Goal: Task Accomplishment & Management: Complete application form

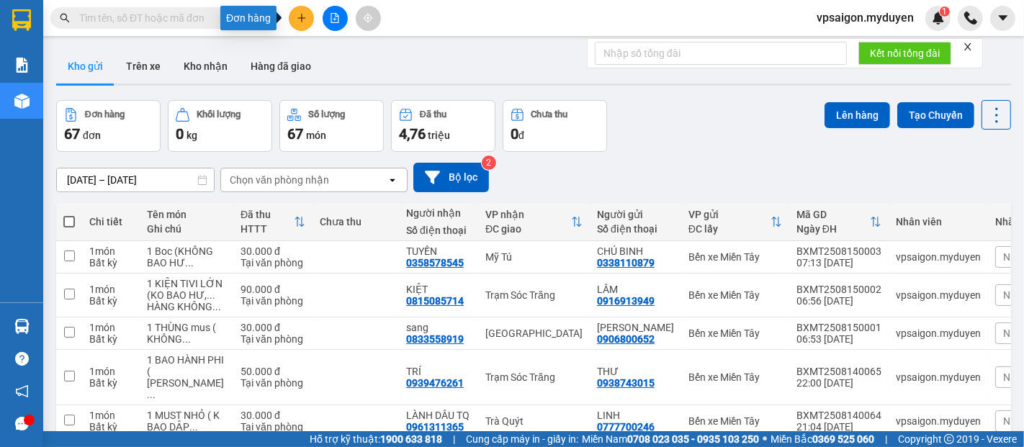
click at [302, 20] on icon "plus" at bounding box center [302, 18] width 10 height 10
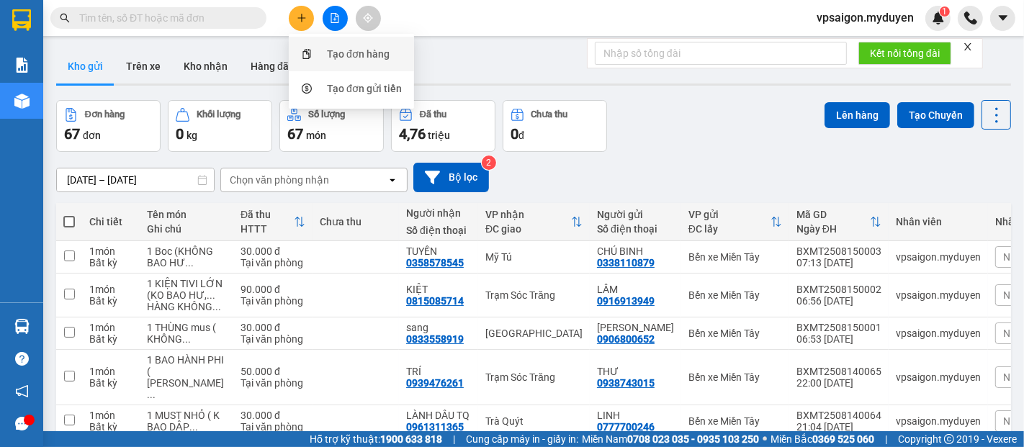
click at [343, 49] on div "Tạo đơn hàng" at bounding box center [358, 54] width 63 height 16
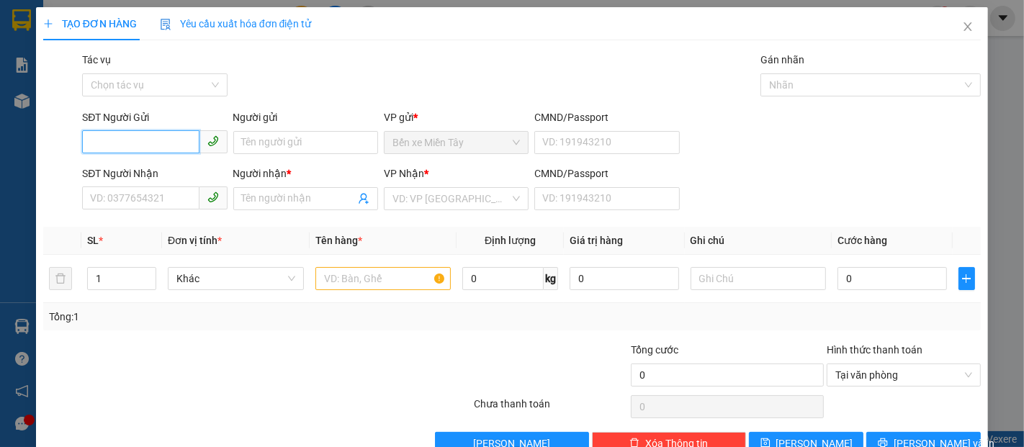
click at [110, 150] on input "SĐT Người Gửi" at bounding box center [140, 141] width 117 height 23
click at [152, 169] on div "0931896836 - KHANG THẮNG" at bounding box center [158, 171] width 136 height 16
type input "0931896836"
type input "KHANG THẮNG"
type input "0987575803"
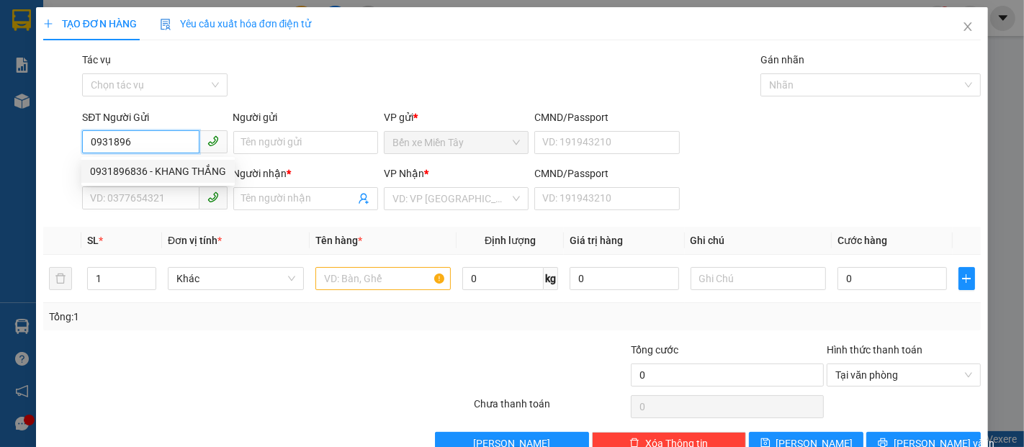
type input "[PERSON_NAME]"
type input "80.000"
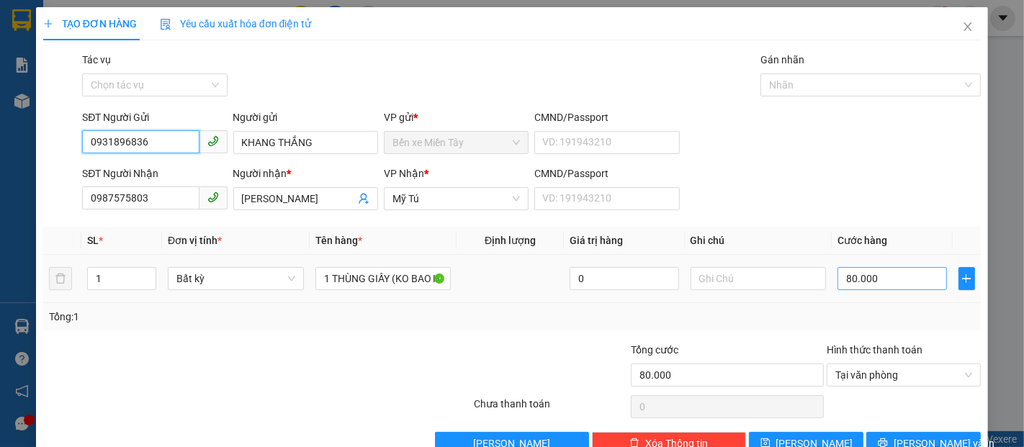
type input "0931896836"
click at [838, 279] on input "80.000" at bounding box center [892, 278] width 109 height 23
type input "5"
type input "50"
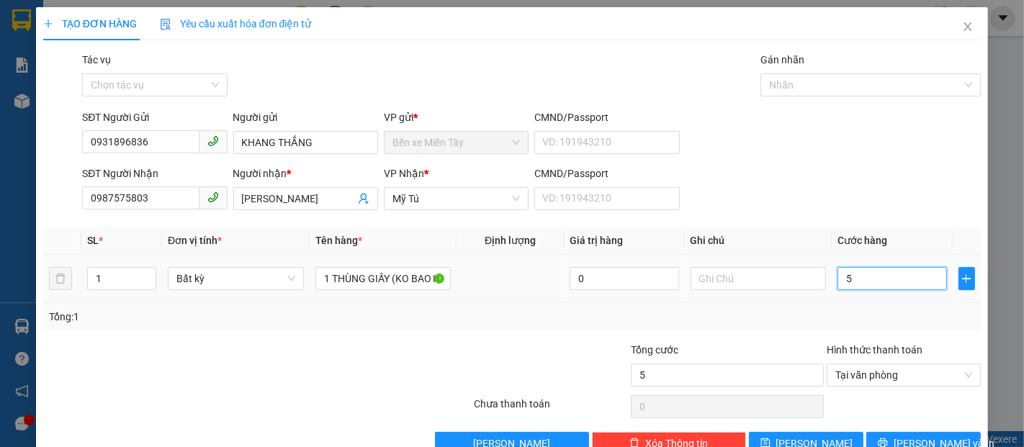
type input "50"
type input "500"
type input "5.000"
type input "50.000"
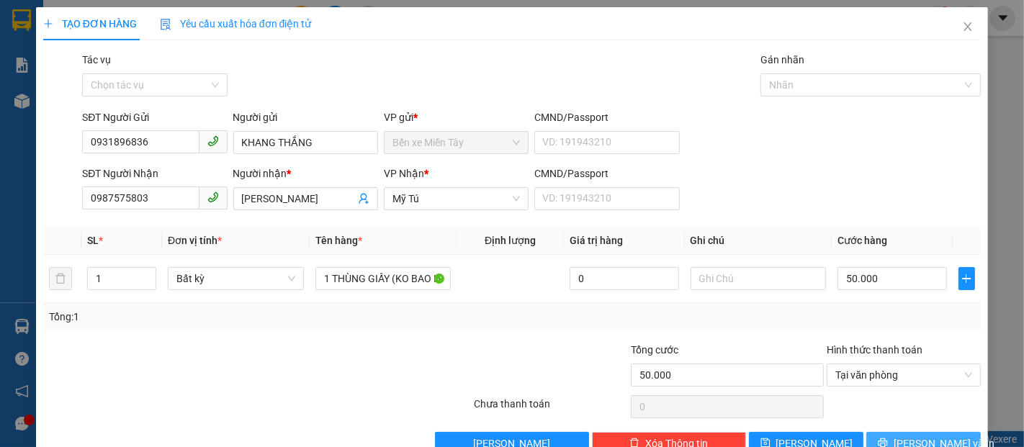
click at [897, 439] on button "[PERSON_NAME] và In" at bounding box center [923, 443] width 115 height 23
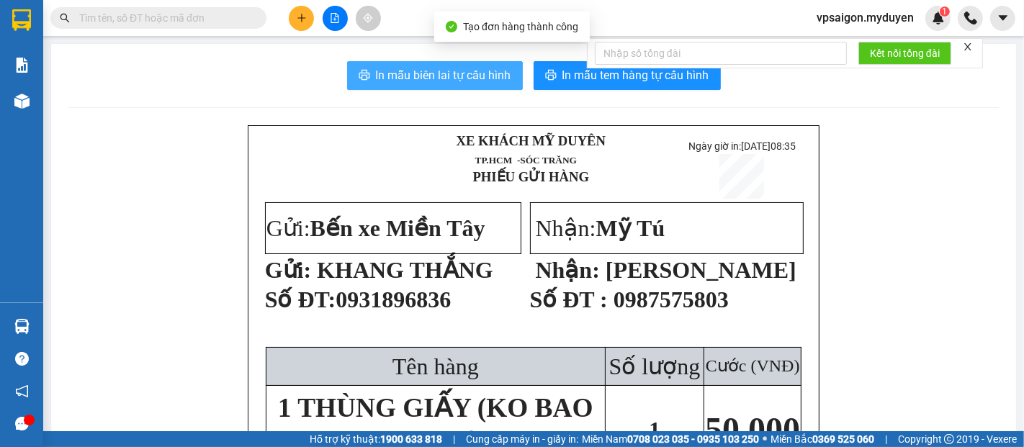
click at [464, 79] on span "In mẫu biên lai tự cấu hình" at bounding box center [443, 75] width 135 height 18
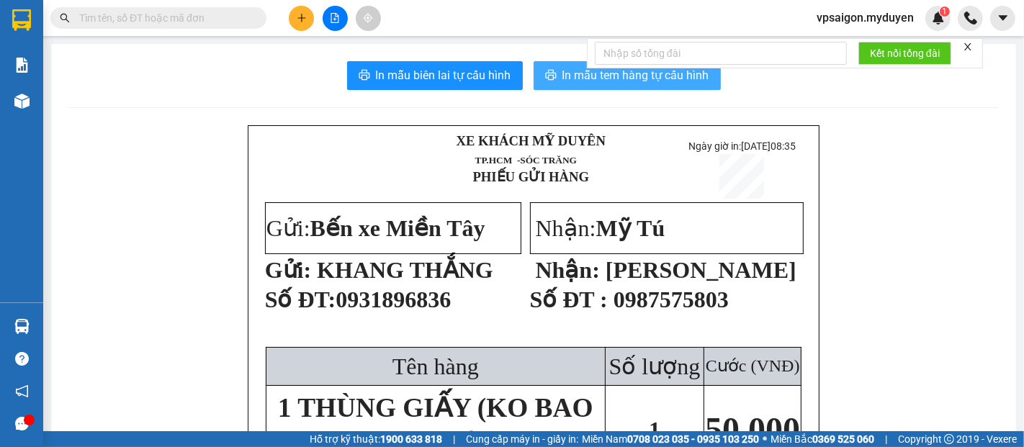
click at [617, 79] on span "In mẫu tem hàng tự cấu hình" at bounding box center [635, 75] width 147 height 18
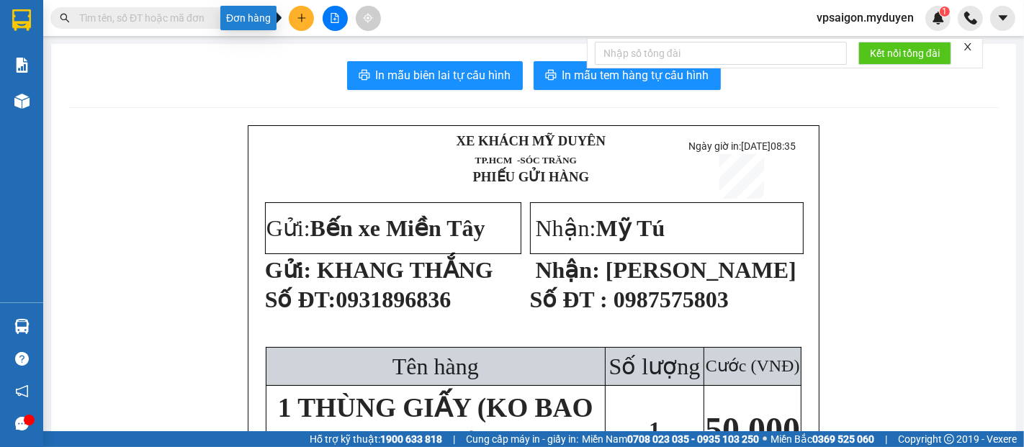
click at [302, 16] on icon "plus" at bounding box center [302, 18] width 10 height 10
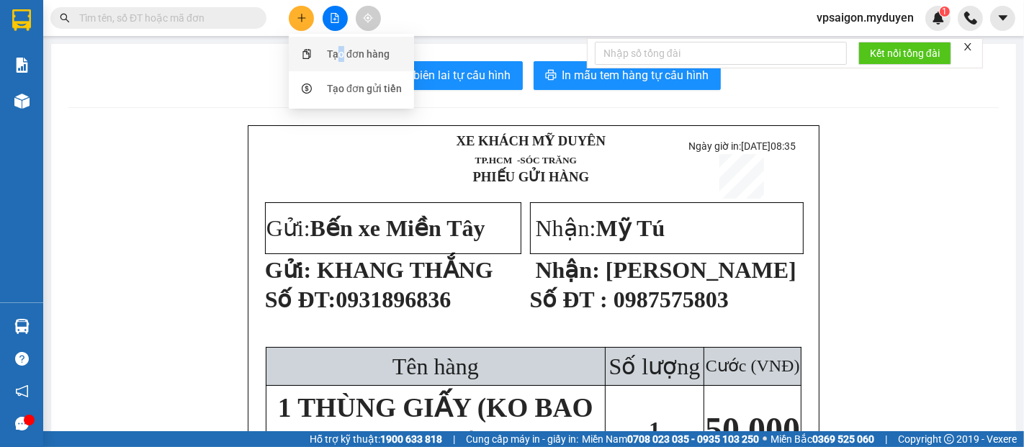
click at [341, 57] on div "Tạo đơn hàng" at bounding box center [358, 54] width 63 height 16
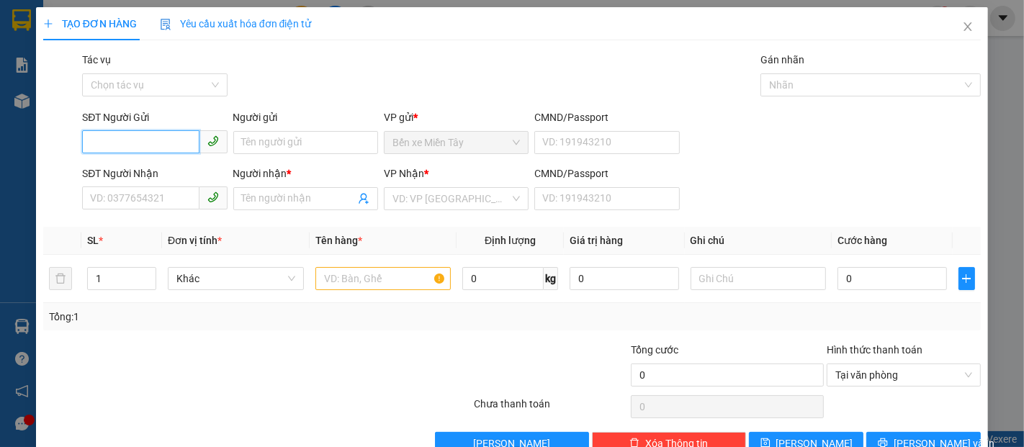
click at [138, 149] on input "SĐT Người Gửi" at bounding box center [140, 141] width 117 height 23
type input "0353714709"
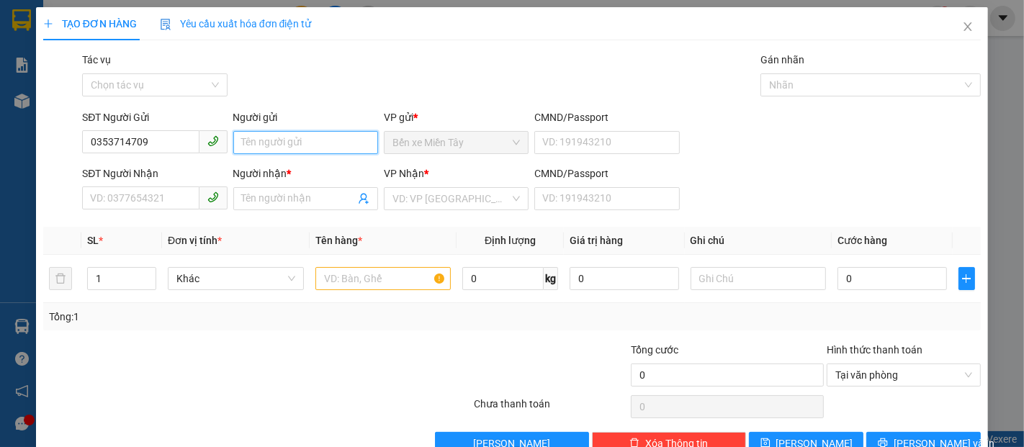
click at [271, 148] on input "Người gửi" at bounding box center [305, 142] width 145 height 23
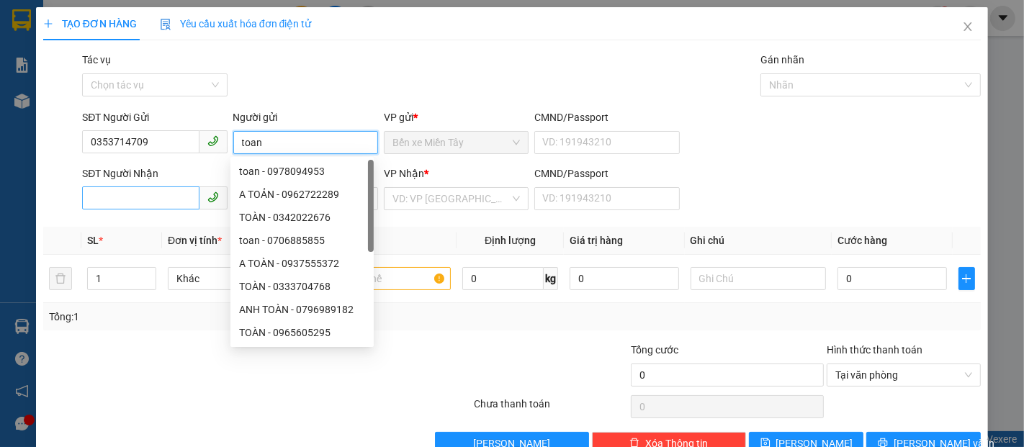
type input "toan"
click at [176, 202] on input "SĐT Người Nhận" at bounding box center [140, 198] width 117 height 23
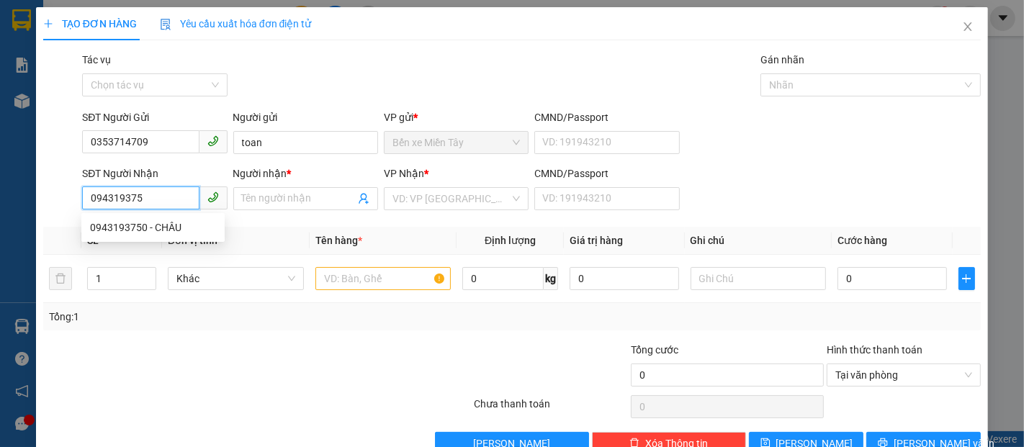
type input "0943193750"
click at [133, 223] on div "0943193750 - CHÂU" at bounding box center [153, 228] width 126 height 16
type input "CHÂU"
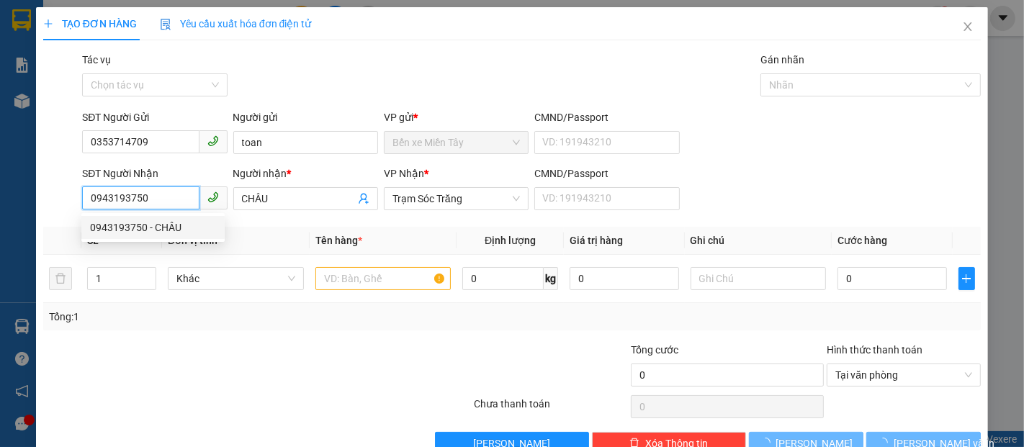
type input "40.000"
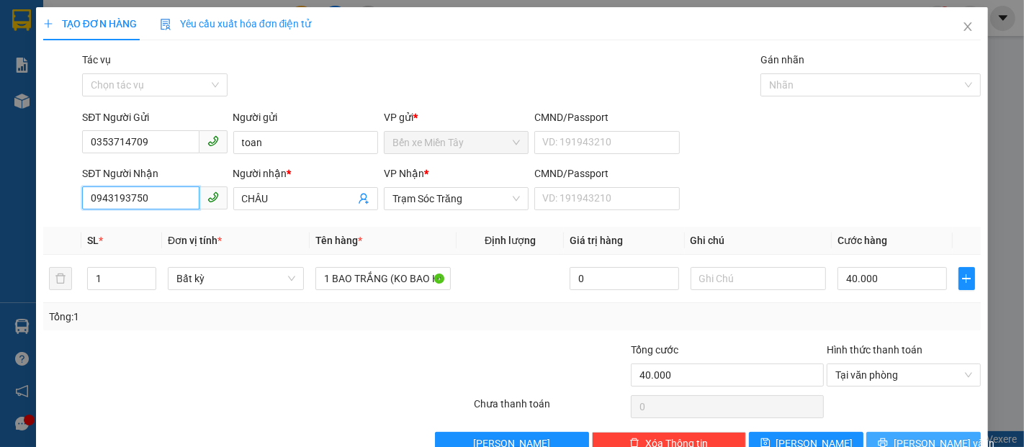
type input "0943193750"
click at [936, 438] on span "[PERSON_NAME] và In" at bounding box center [944, 444] width 101 height 16
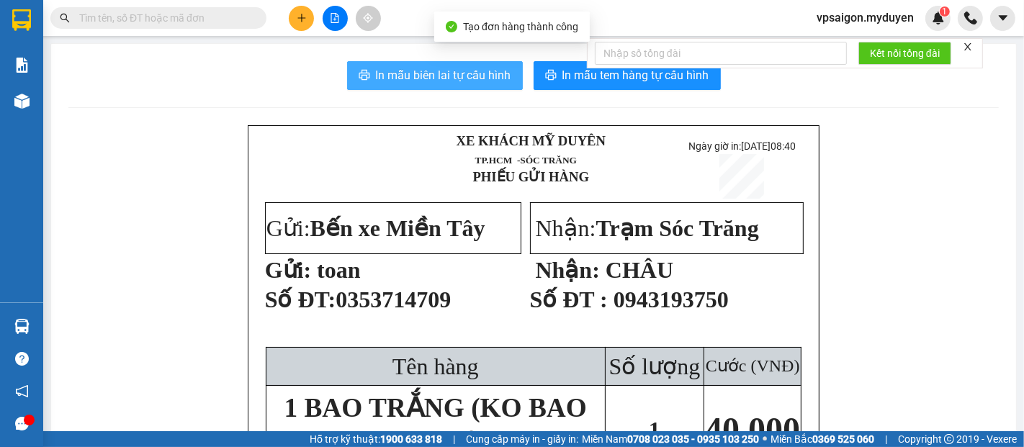
click at [418, 68] on span "In mẫu biên lai tự cấu hình" at bounding box center [443, 75] width 135 height 18
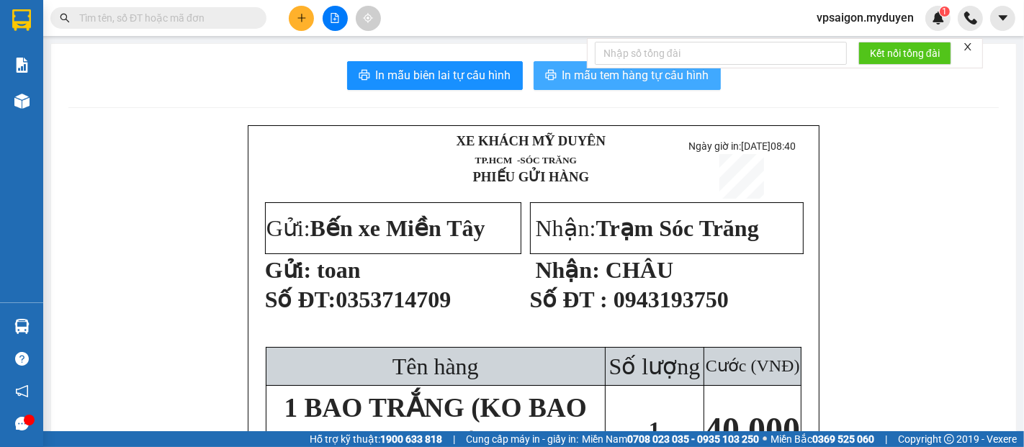
click at [578, 79] on span "In mẫu tem hàng tự cấu hình" at bounding box center [635, 75] width 147 height 18
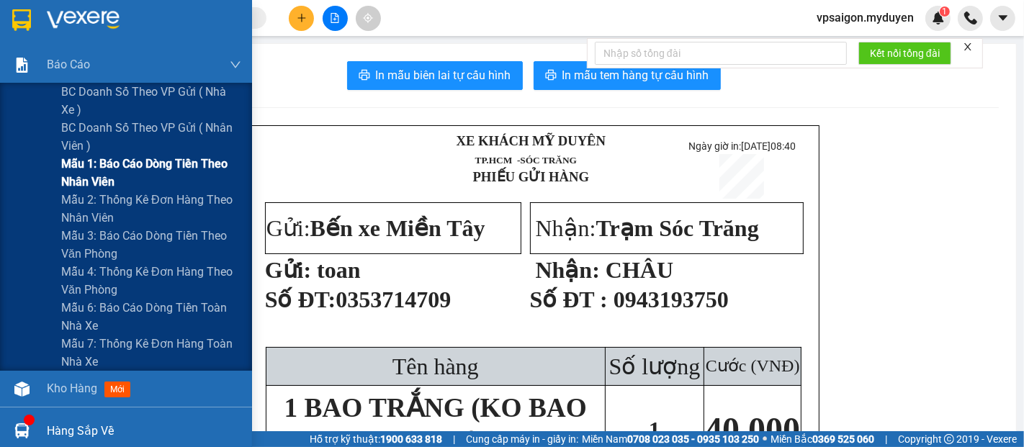
click at [0, 164] on div "Mẫu 1: Báo cáo dòng tiền theo nhân viên" at bounding box center [126, 173] width 252 height 36
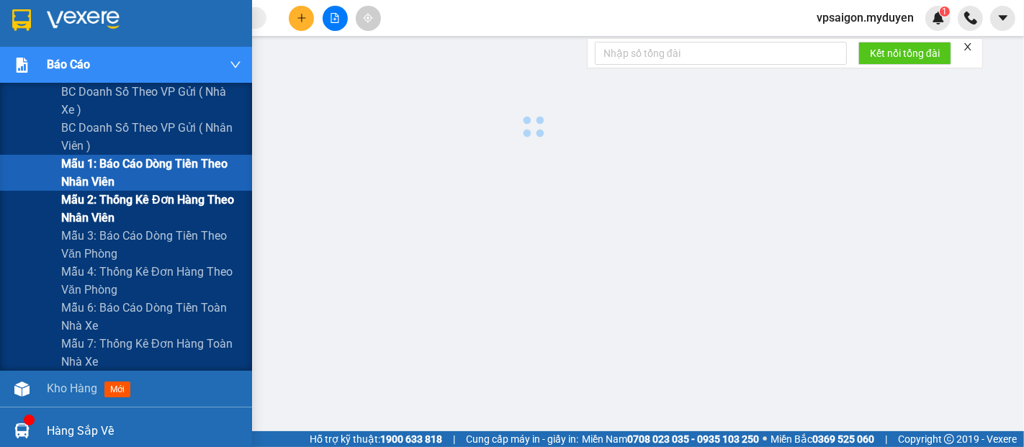
click at [0, 210] on div "Mẫu 2: Thống kê đơn hàng theo nhân viên" at bounding box center [126, 209] width 252 height 36
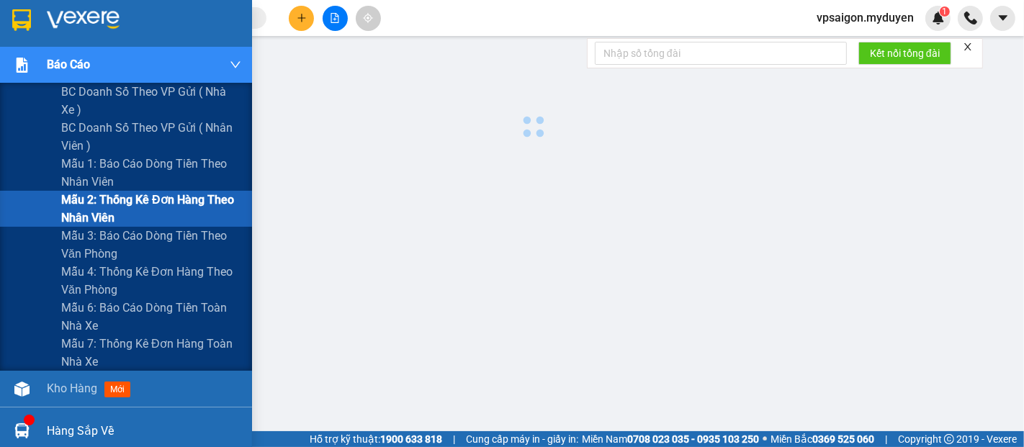
click at [0, 212] on div "Mẫu 2: Thống kê đơn hàng theo nhân viên" at bounding box center [126, 209] width 252 height 36
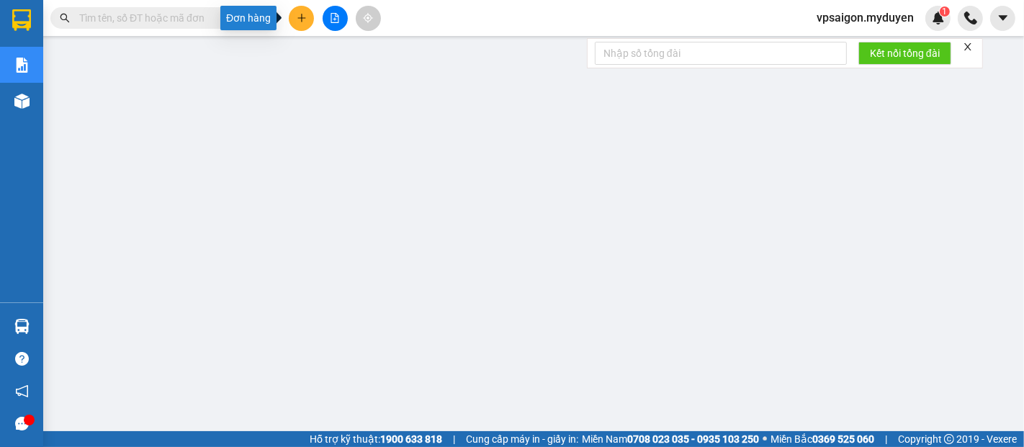
click at [300, 16] on icon "plus" at bounding box center [302, 18] width 10 height 10
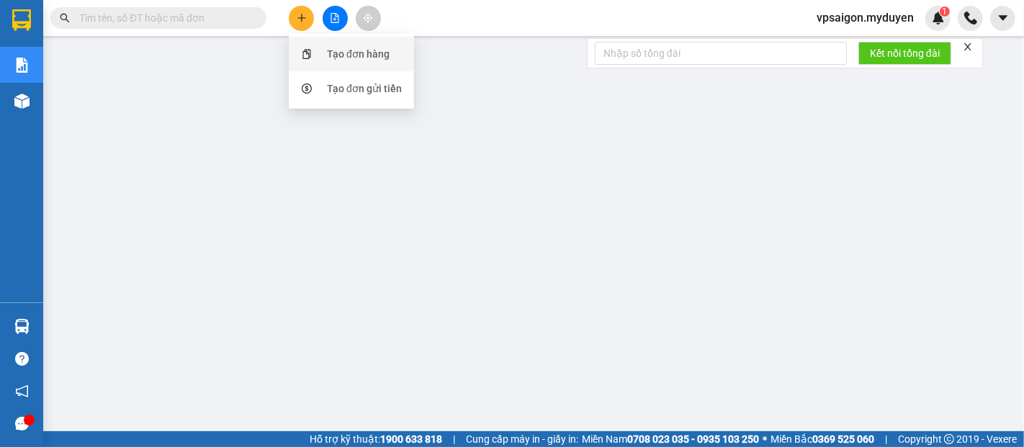
click at [342, 55] on div "Tạo đơn hàng" at bounding box center [358, 54] width 63 height 16
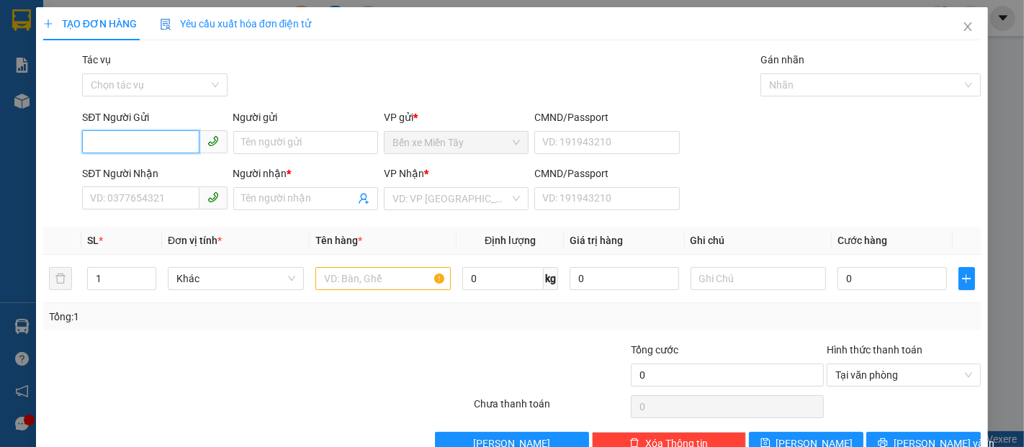
click at [116, 148] on input "SĐT Người Gửi" at bounding box center [140, 141] width 117 height 23
click at [153, 167] on div "0777099897 - TÀI" at bounding box center [153, 171] width 126 height 16
type input "0777099897"
type input "TÀI"
type input "0908093814"
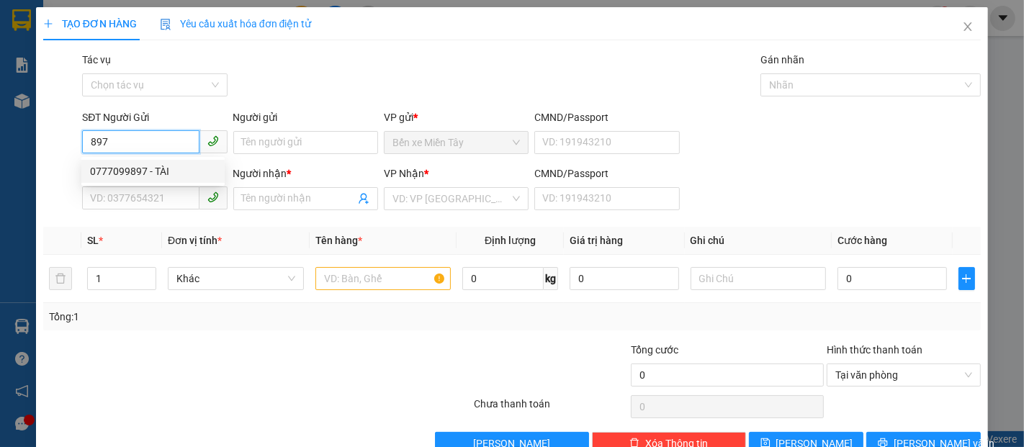
type input "BS TUẤN"
type input "40.000"
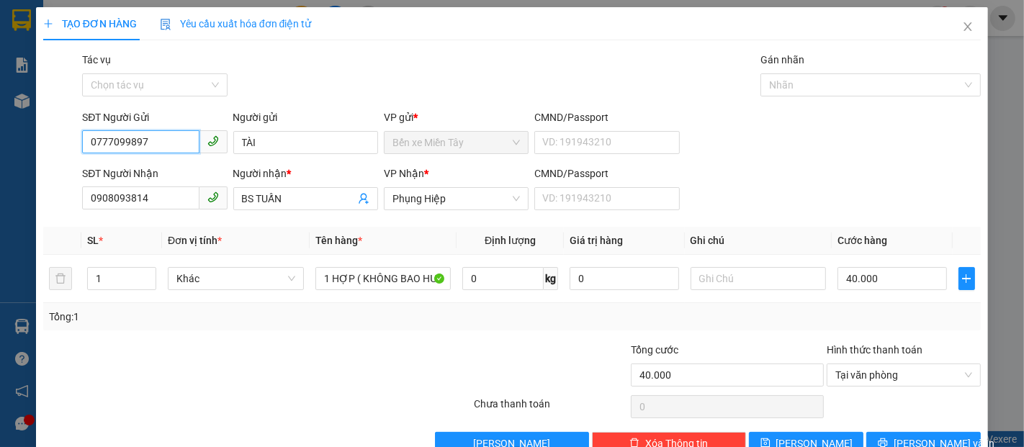
type input "0777099897"
click at [922, 424] on div "Transit Pickup Surcharge Ids Transit Deliver Surcharge Ids Transit Deliver Surc…" at bounding box center [512, 253] width 938 height 403
click at [920, 433] on button "[PERSON_NAME] và In" at bounding box center [923, 443] width 115 height 23
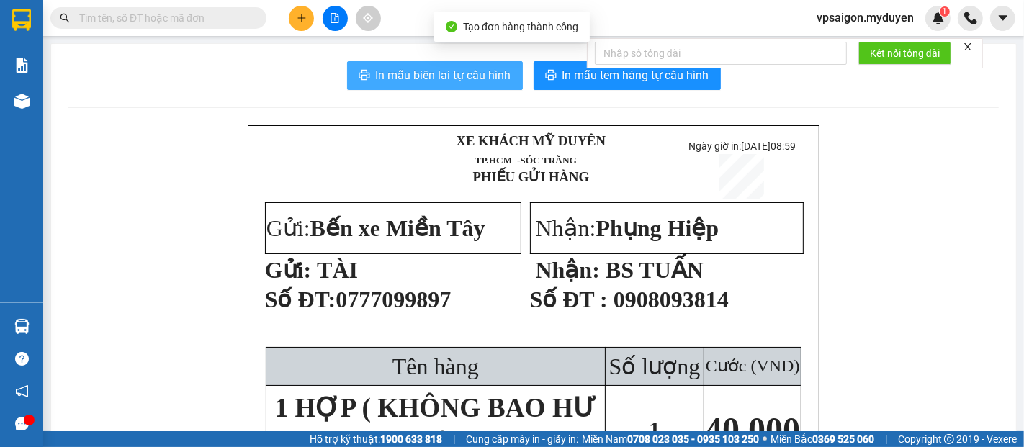
click at [443, 79] on span "In mẫu biên lai tự cấu hình" at bounding box center [443, 75] width 135 height 18
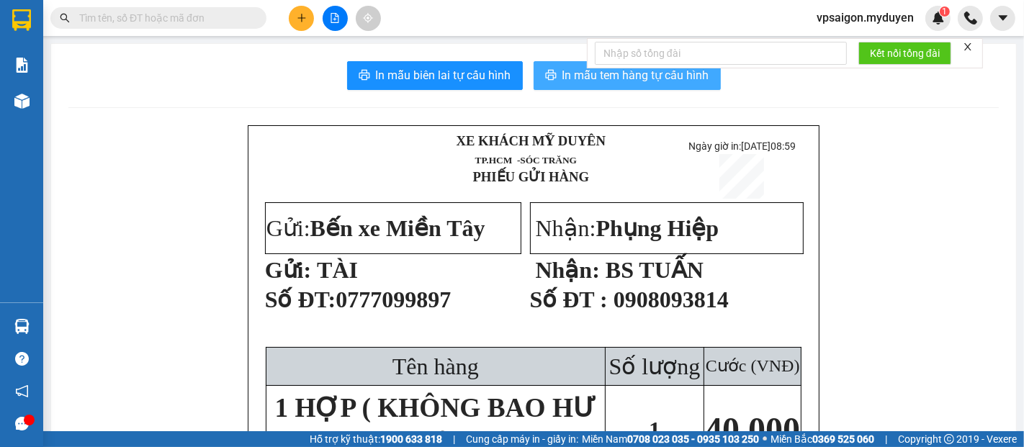
click at [586, 76] on span "In mẫu tem hàng tự cấu hình" at bounding box center [635, 75] width 147 height 18
